Goal: Task Accomplishment & Management: Manage account settings

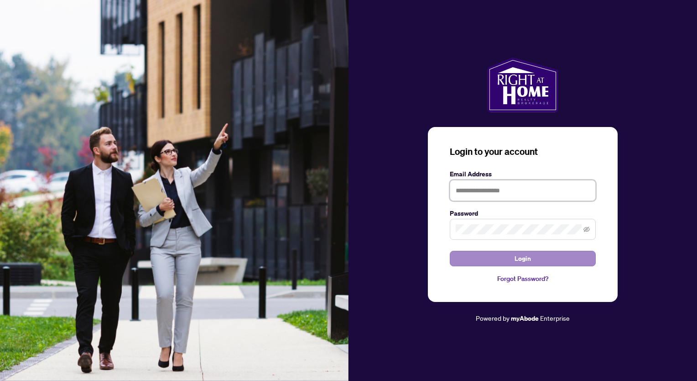
type input "**********"
click at [520, 256] on span "Login" at bounding box center [523, 258] width 16 height 15
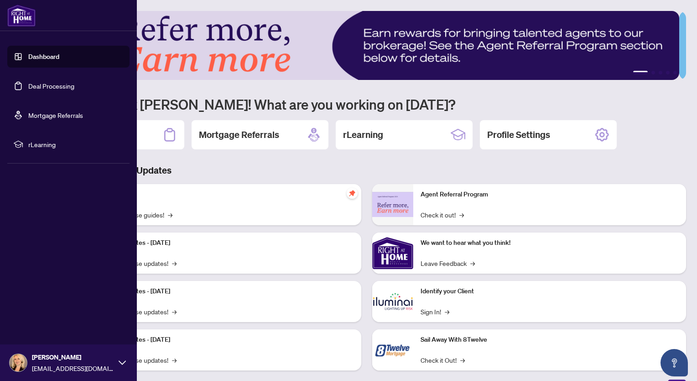
click at [31, 83] on link "Deal Processing" at bounding box center [51, 86] width 46 height 8
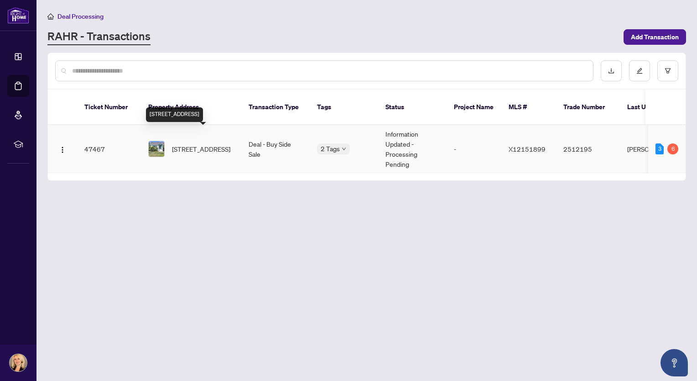
click at [204, 144] on span "[STREET_ADDRESS]" at bounding box center [201, 149] width 58 height 10
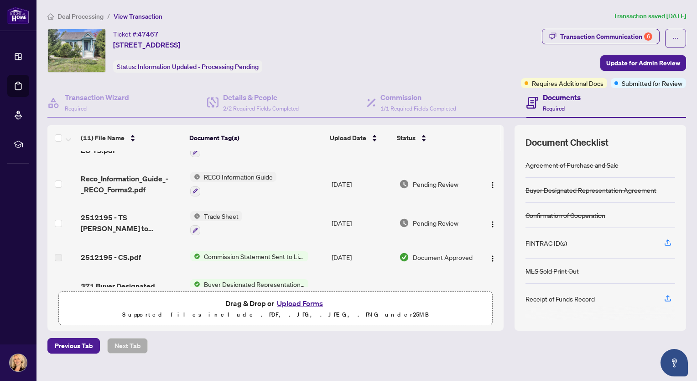
scroll to position [31, 0]
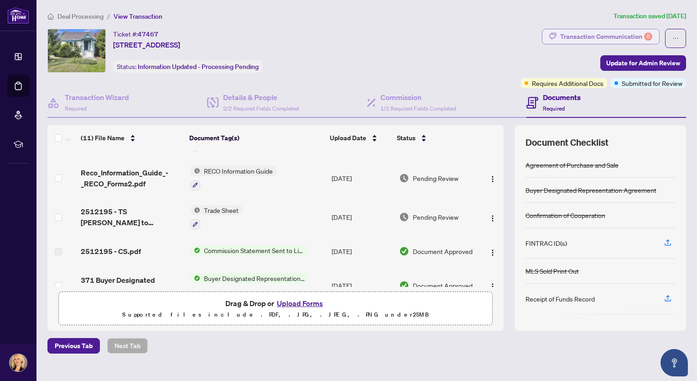
click at [601, 35] on div "Transaction Communication 6" at bounding box center [607, 36] width 92 height 15
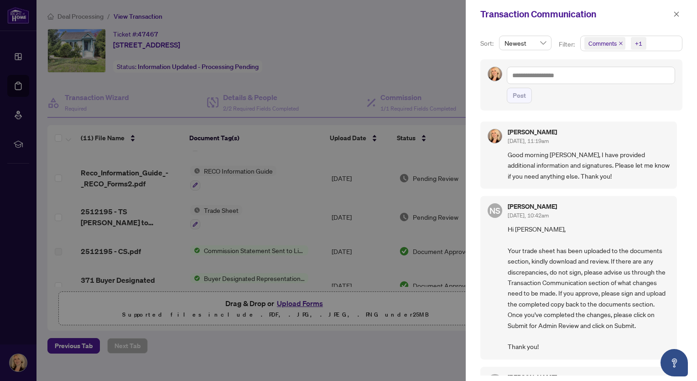
click at [438, 46] on div at bounding box center [348, 190] width 697 height 381
click at [676, 12] on icon "close" at bounding box center [677, 14] width 6 height 6
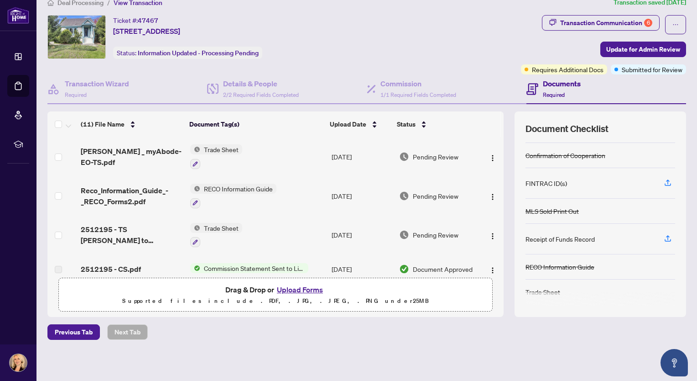
scroll to position [47, 0]
click at [583, 20] on div "Transaction Communication 6" at bounding box center [607, 23] width 92 height 15
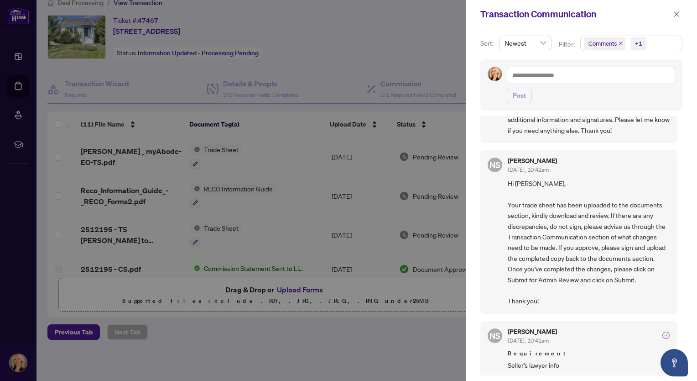
scroll to position [0, 0]
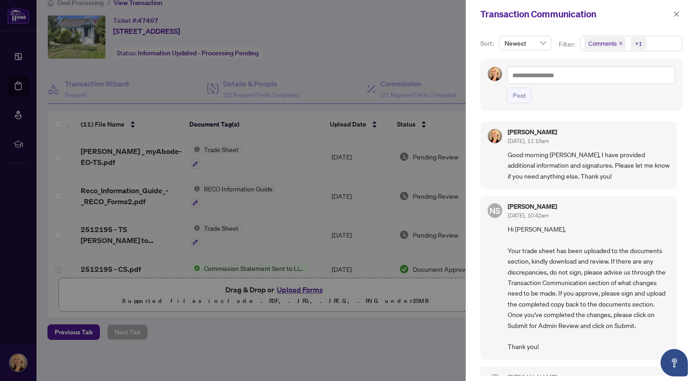
click at [372, 327] on div at bounding box center [348, 190] width 697 height 381
click at [677, 12] on icon "close" at bounding box center [677, 14] width 6 height 6
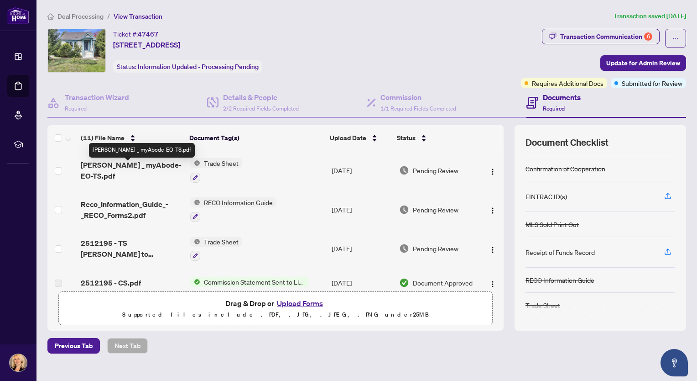
click at [134, 173] on span "RAHR _ myAbode-EO-TS.pdf" at bounding box center [132, 170] width 102 height 22
